Goal: Information Seeking & Learning: Find specific page/section

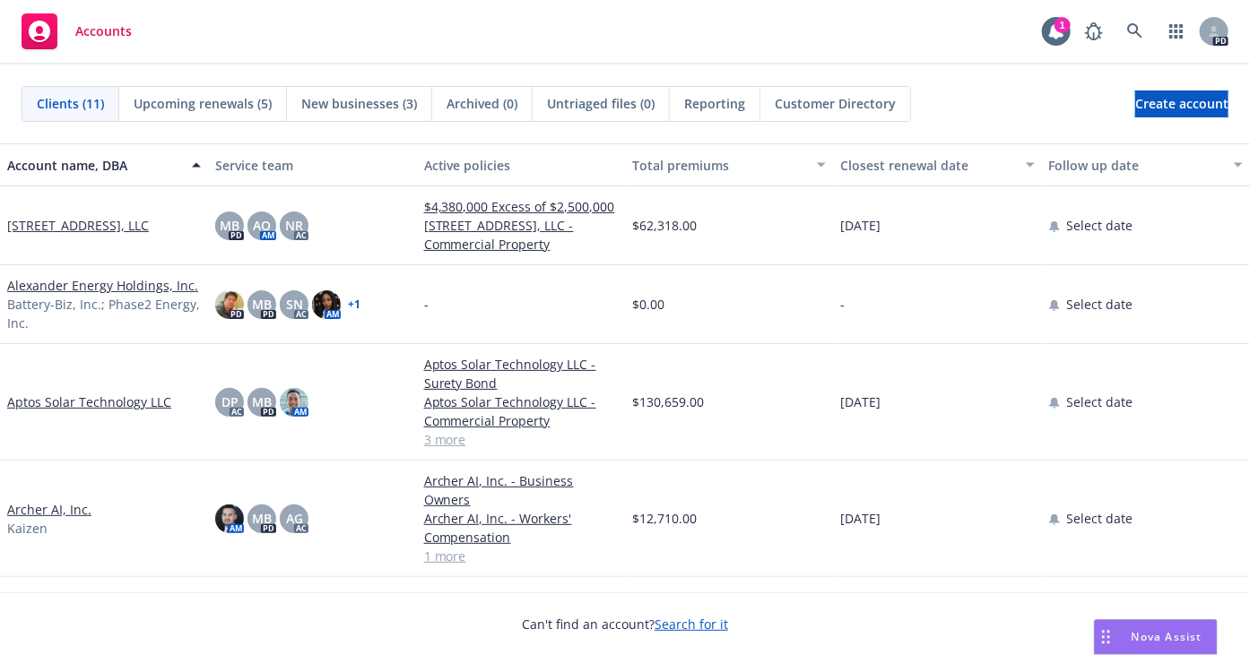
click at [489, 588] on link "A-Z Manufacturing - Employment Practices Liability" at bounding box center [521, 607] width 194 height 38
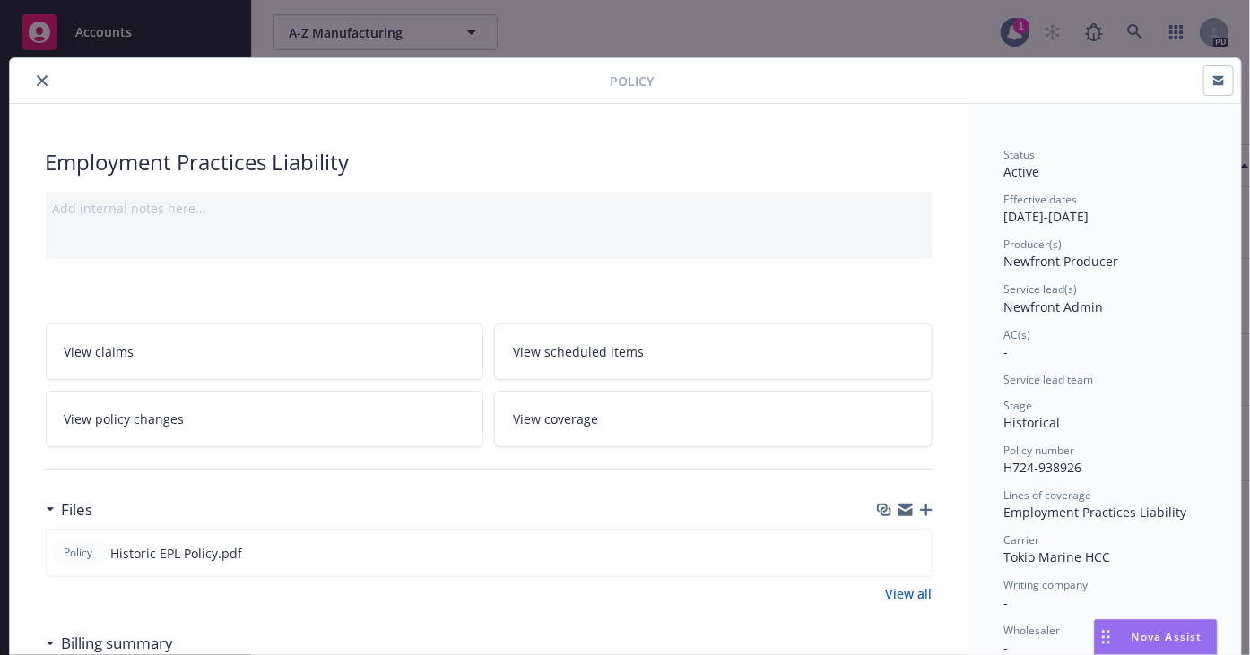
click at [37, 82] on icon "close" at bounding box center [42, 80] width 11 height 11
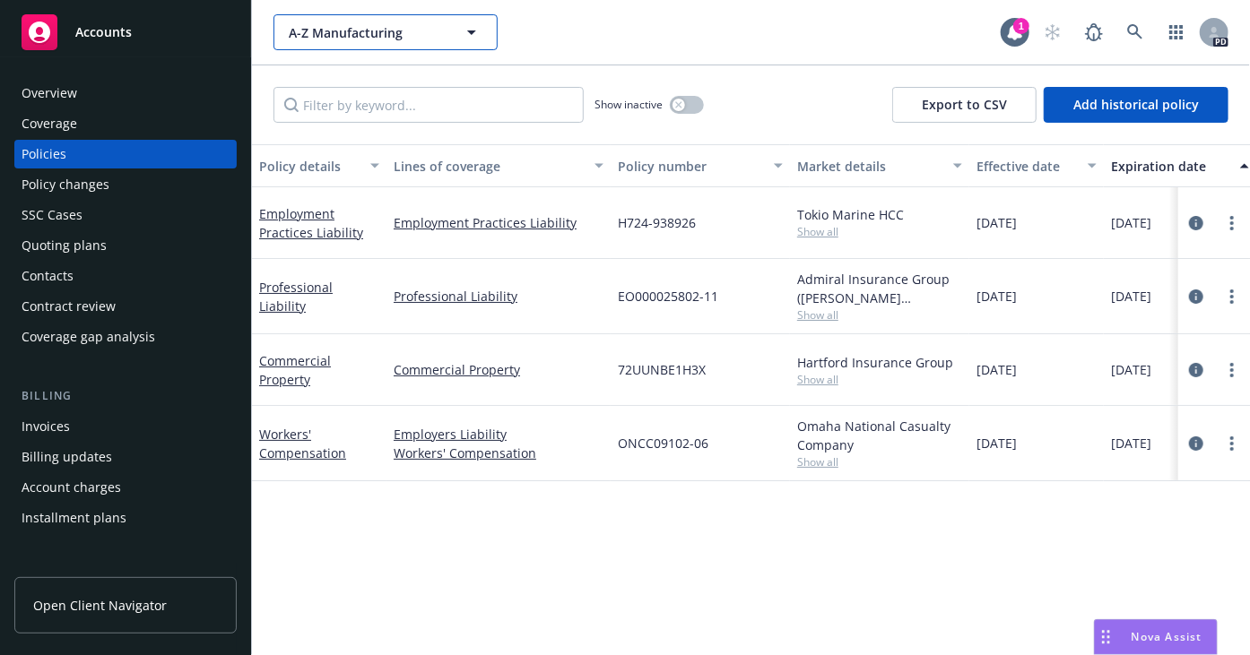
click at [316, 30] on span "A-Z Manufacturing" at bounding box center [366, 32] width 155 height 19
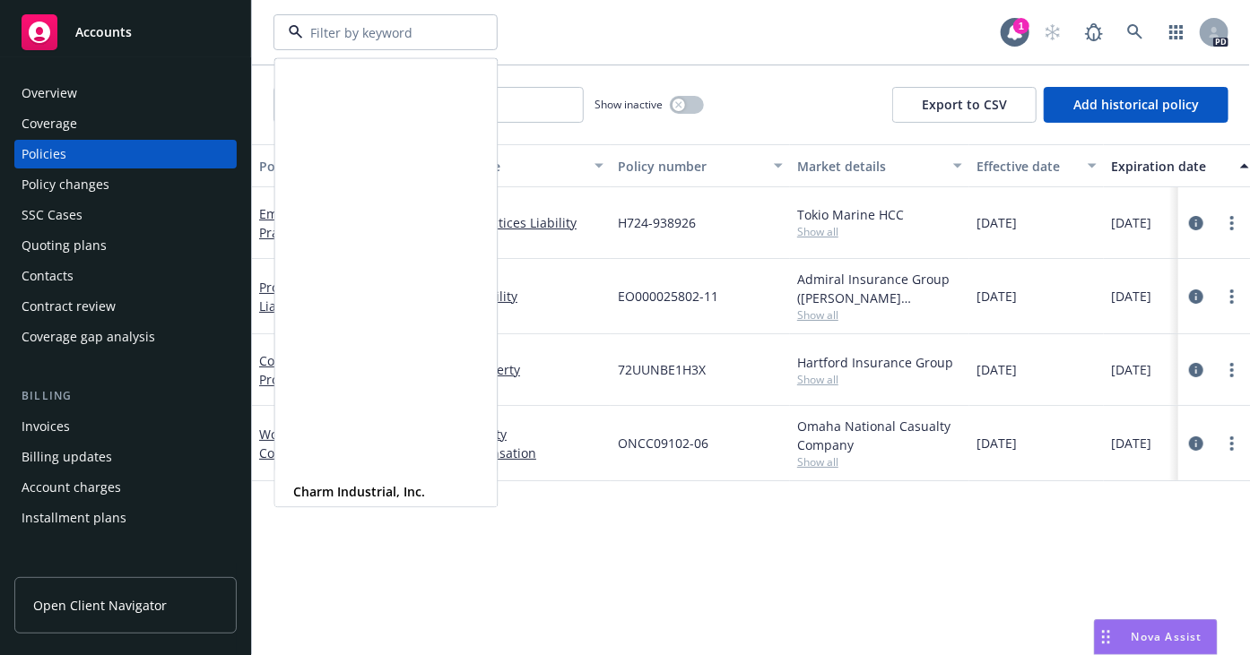
scroll to position [480, 0]
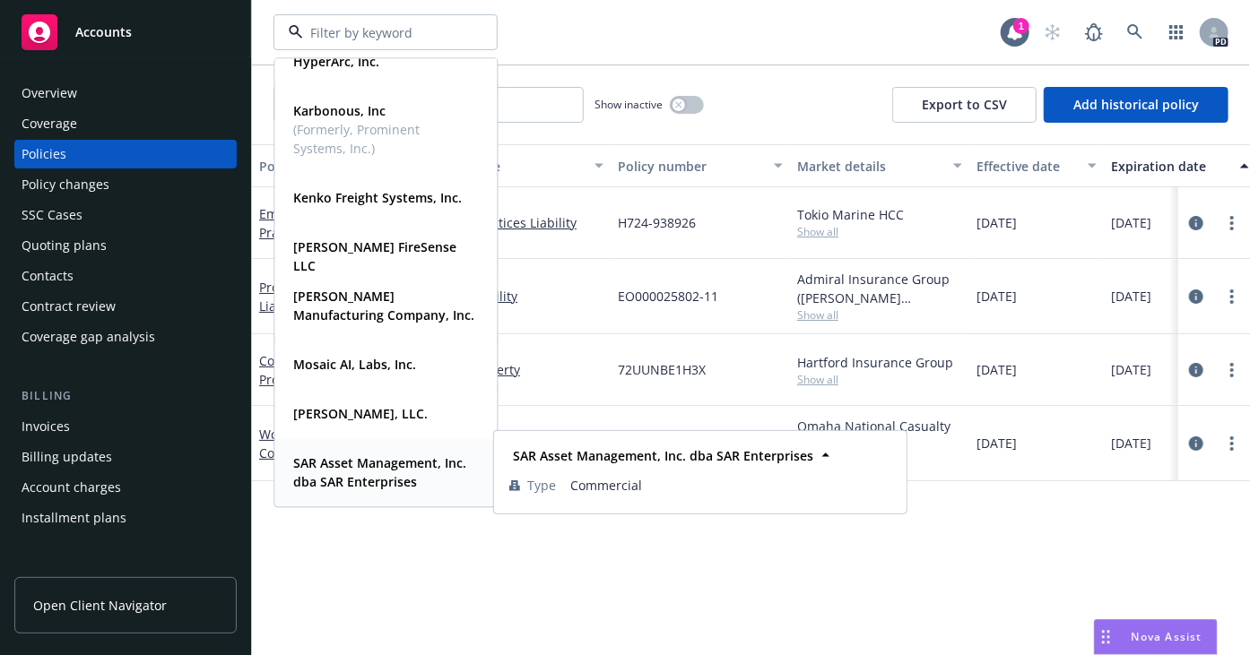
click at [363, 477] on strong "SAR Asset Management, Inc. dba SAR Enterprises" at bounding box center [379, 473] width 173 height 36
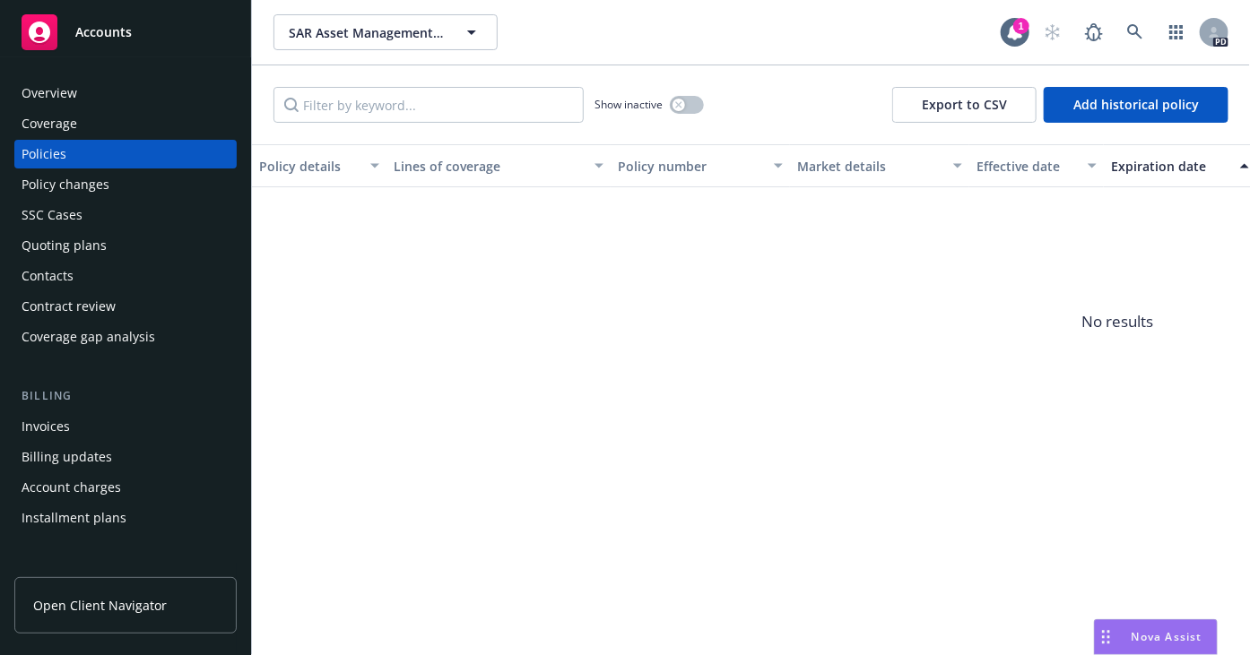
click at [52, 87] on div "Overview" at bounding box center [50, 93] width 56 height 29
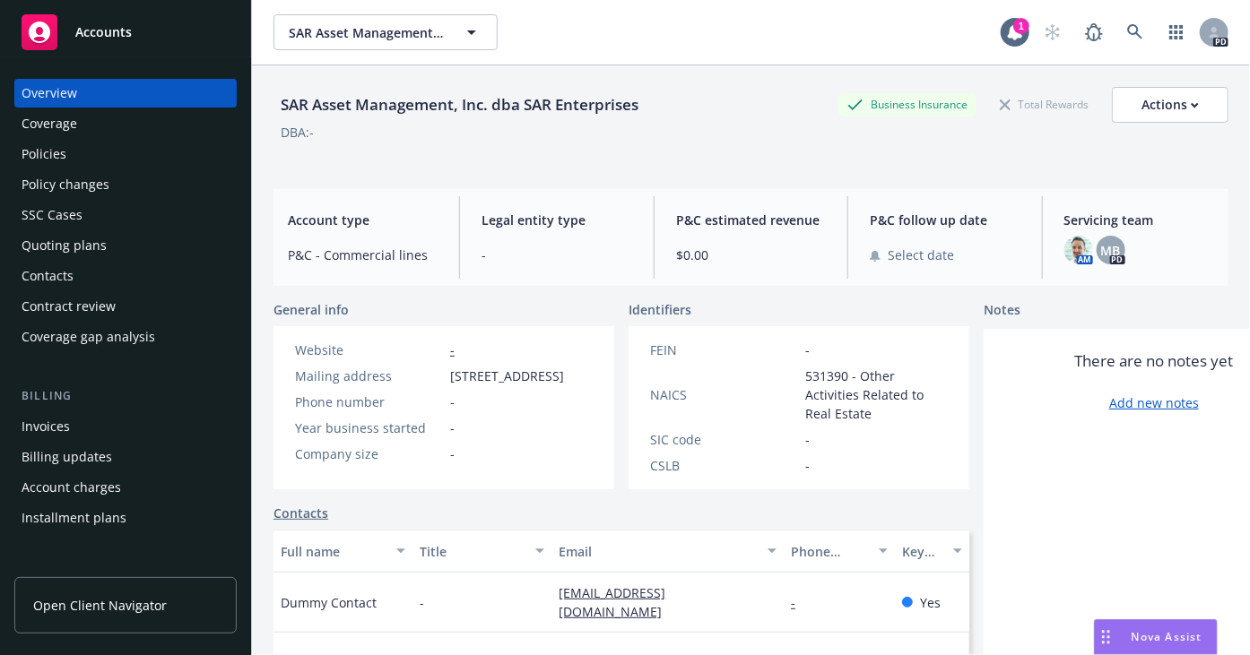
click at [57, 109] on div "Coverage" at bounding box center [50, 123] width 56 height 29
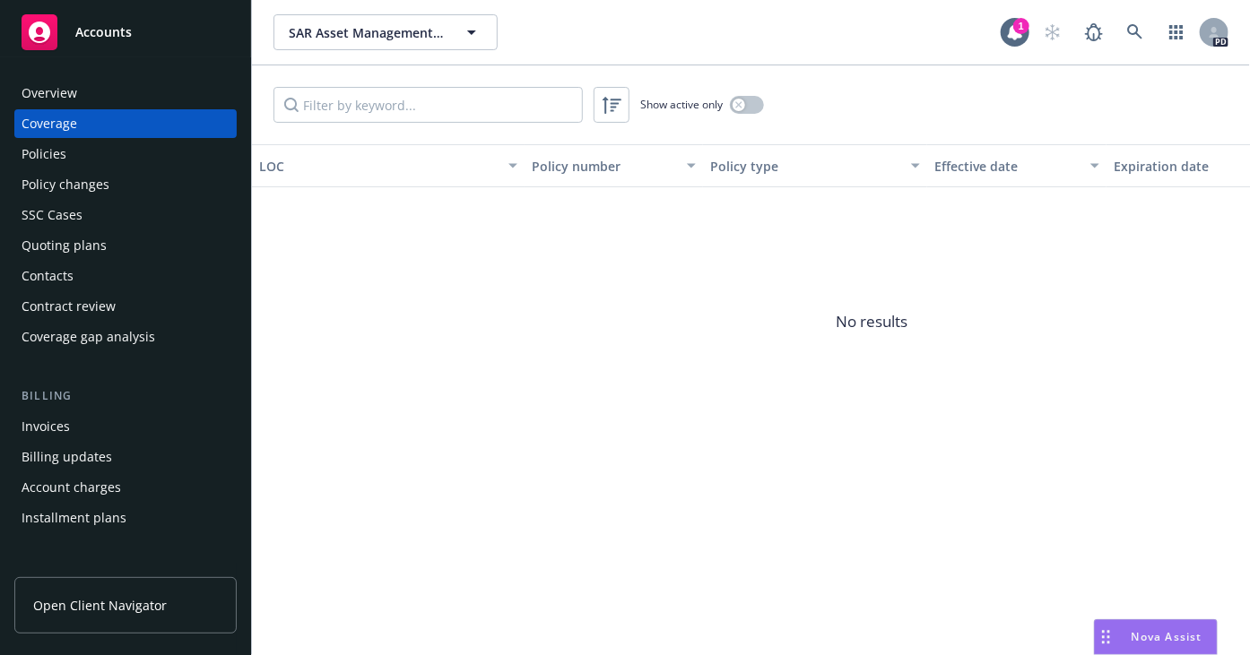
drag, startPoint x: 608, startPoint y: 346, endPoint x: 1110, endPoint y: 84, distance: 566.3
click at [616, 338] on span "No results" at bounding box center [872, 321] width 1240 height 269
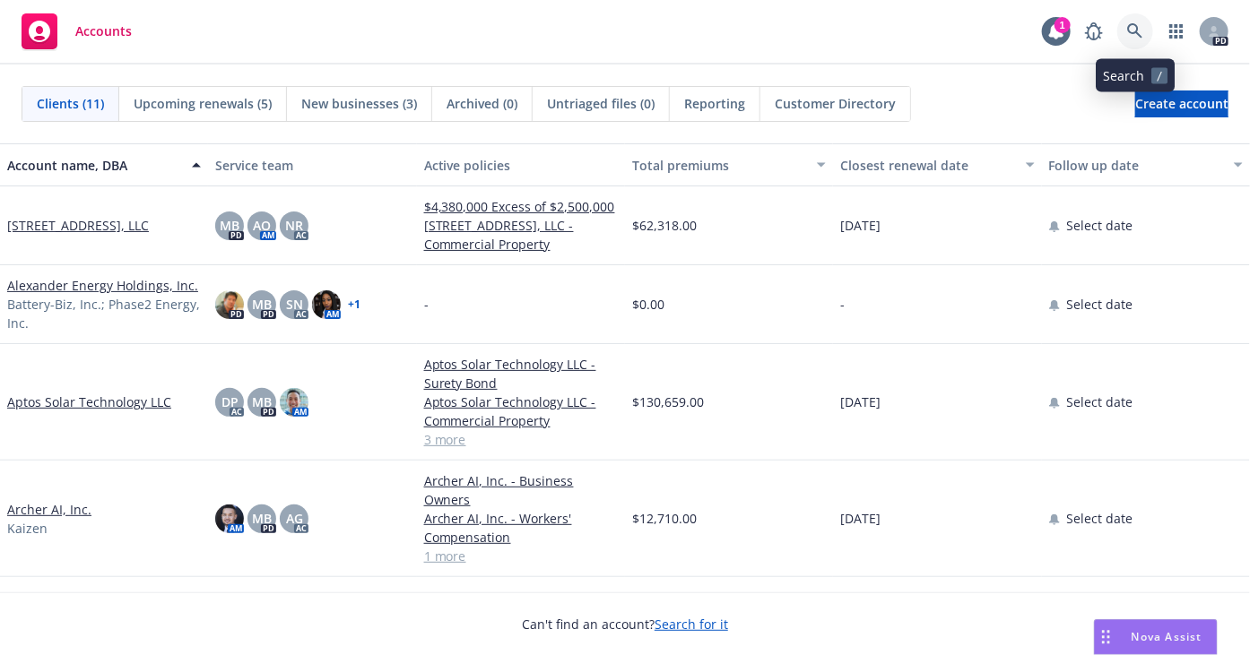
click at [1139, 27] on icon at bounding box center [1135, 31] width 16 height 16
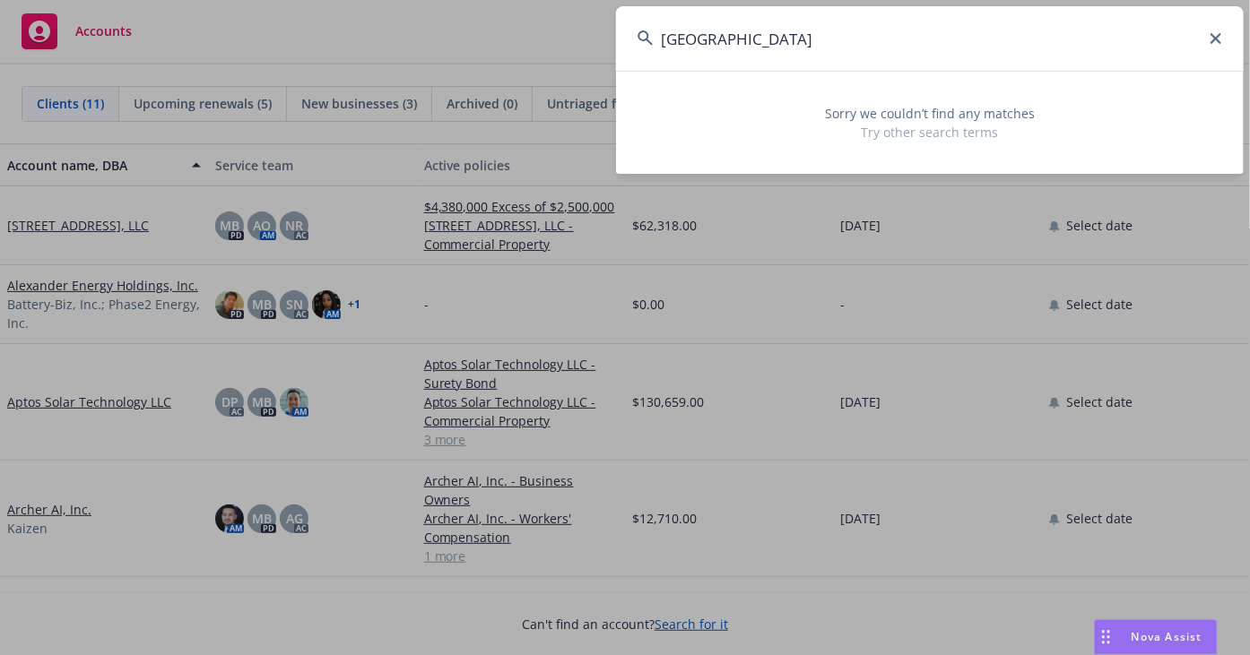
click at [695, 45] on input "blue lake capital" at bounding box center [930, 38] width 628 height 65
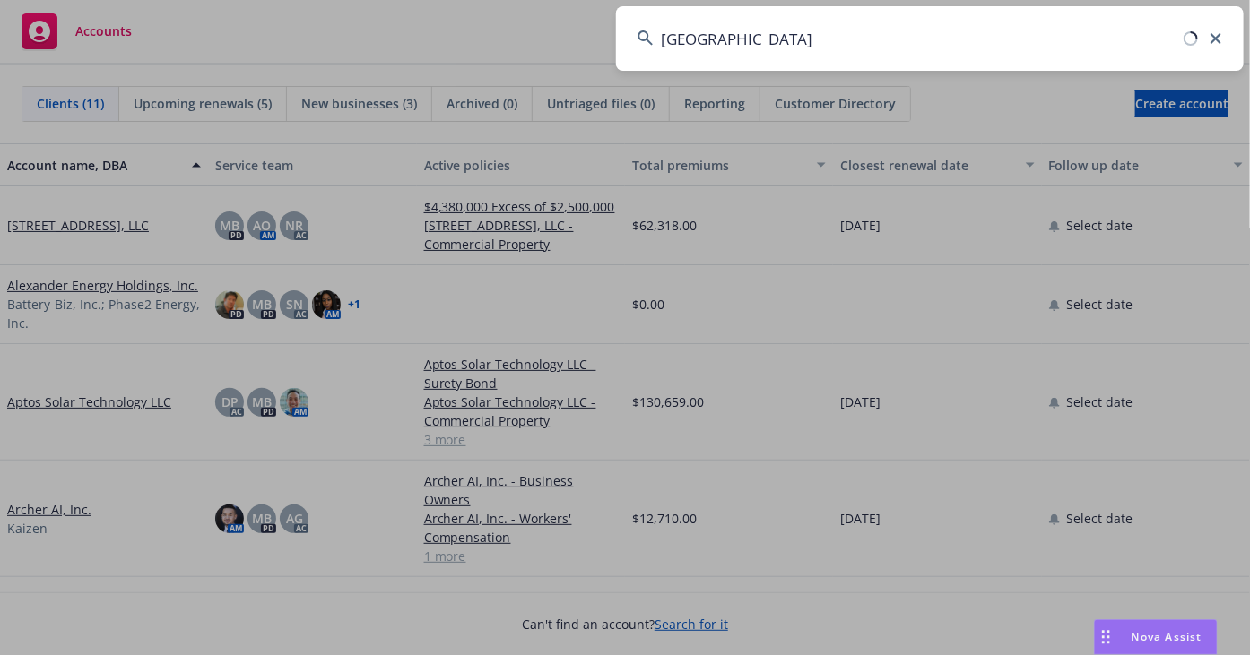
type input "bluelake capital"
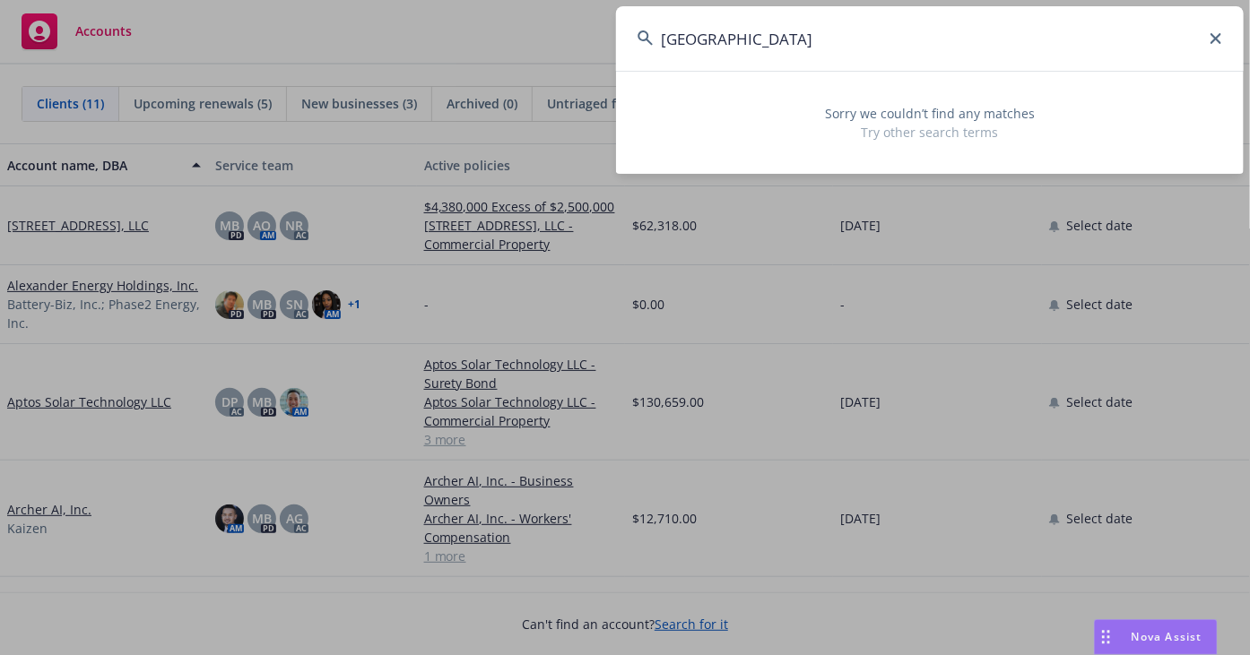
click at [1213, 39] on icon at bounding box center [1215, 38] width 11 height 11
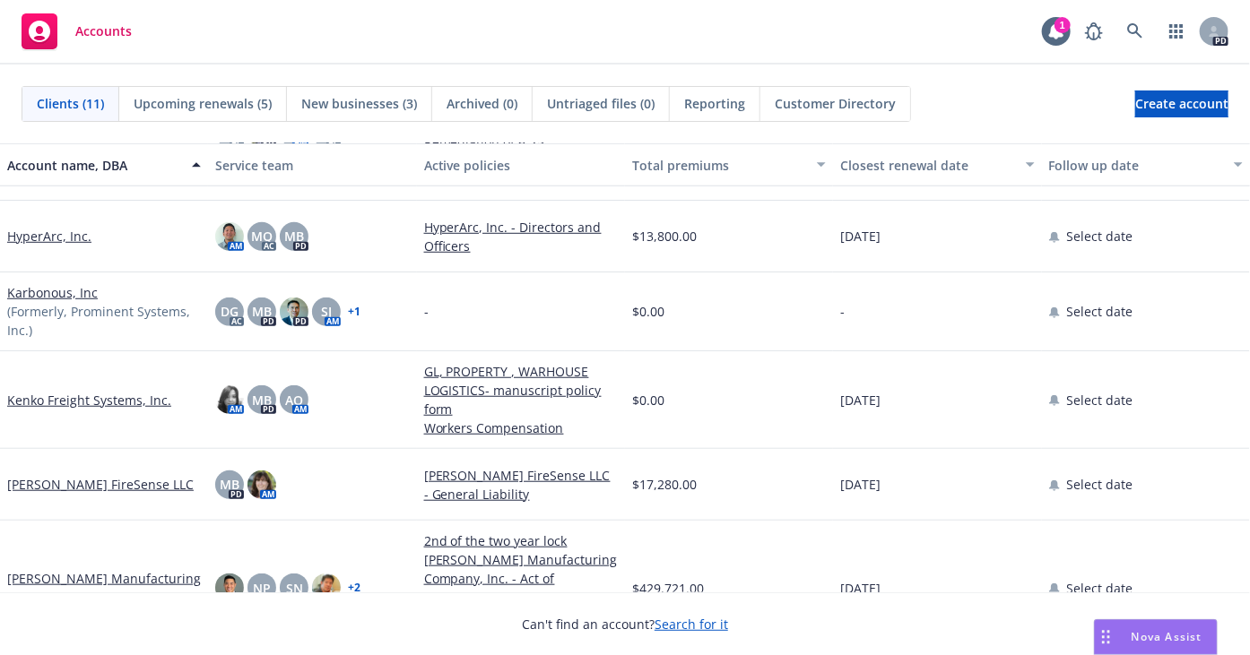
scroll to position [481, 0]
click at [1051, 30] on icon at bounding box center [1056, 31] width 18 height 18
